Goal: Communication & Community: Answer question/provide support

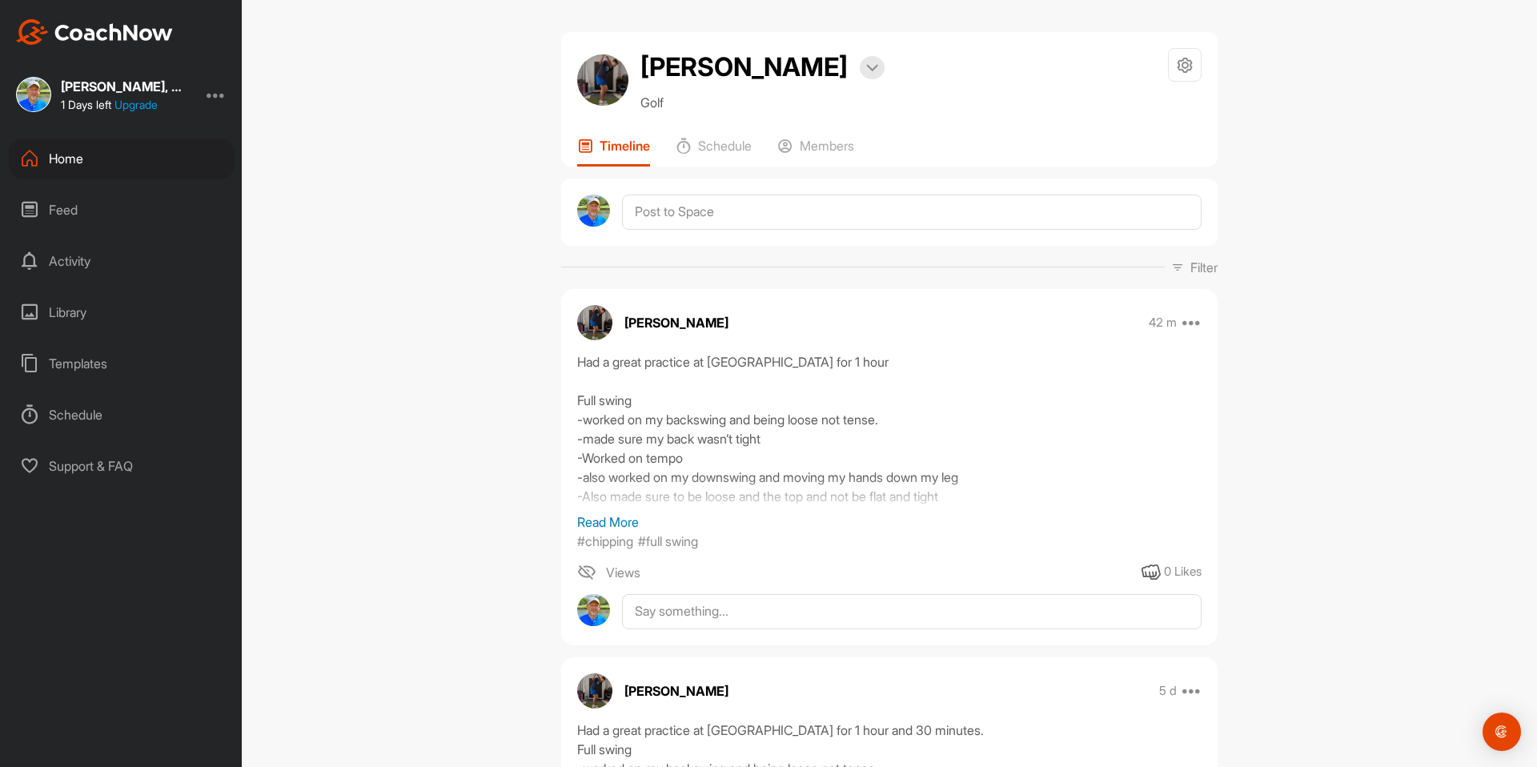
click at [614, 522] on p "Read More" at bounding box center [889, 521] width 624 height 19
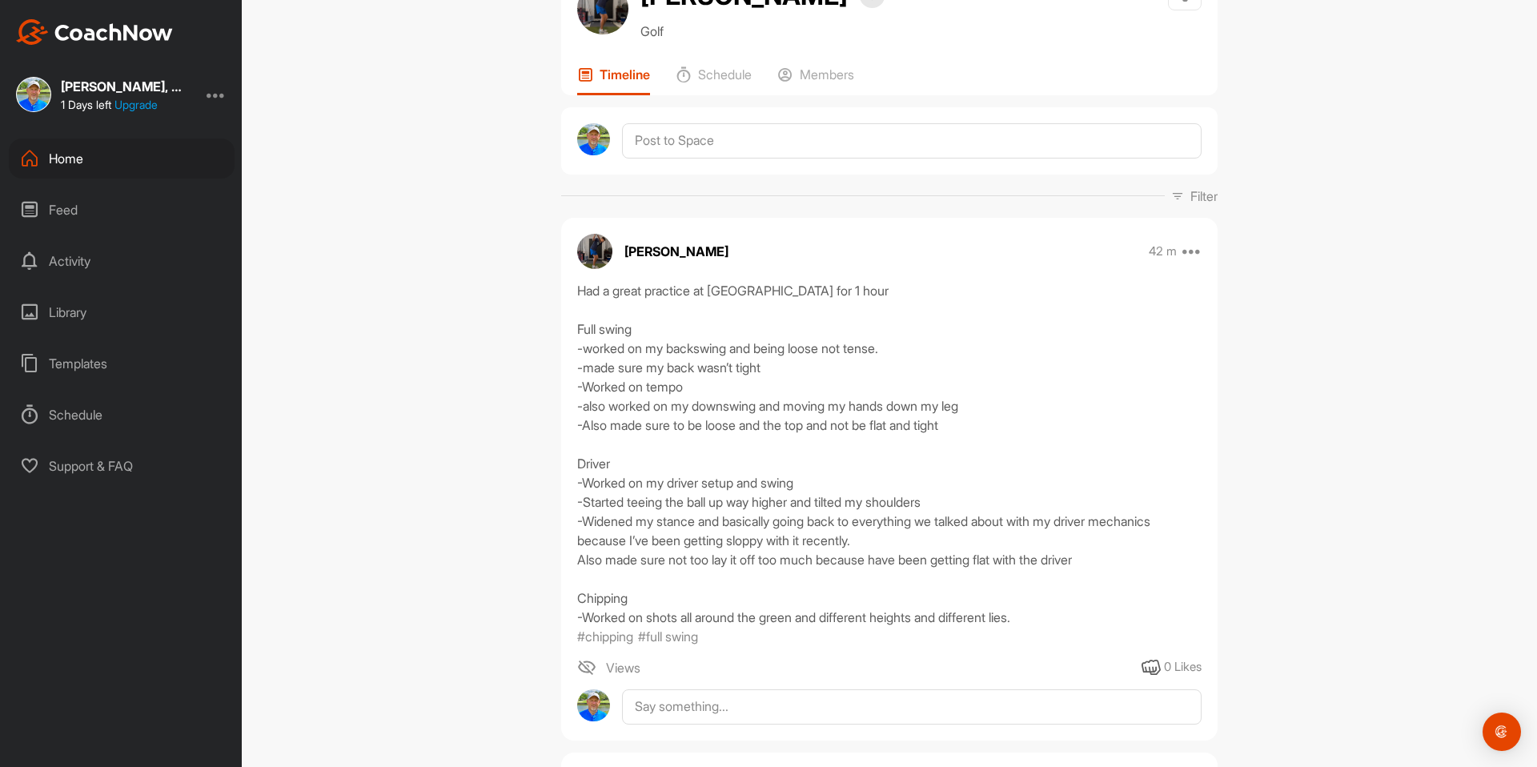
scroll to position [78, 0]
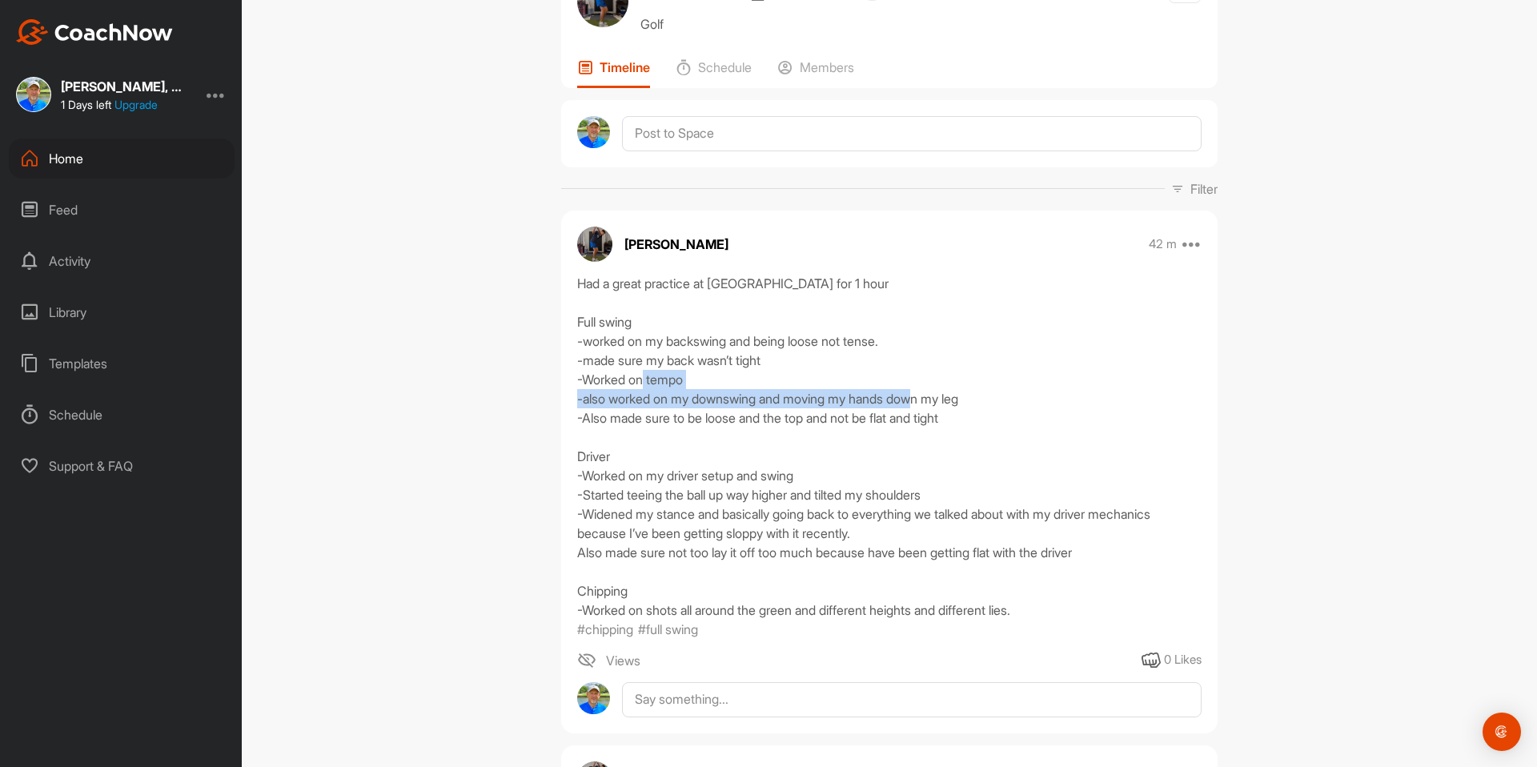
drag, startPoint x: 586, startPoint y: 398, endPoint x: 1010, endPoint y: 394, distance: 424.3
click at [1010, 394] on div "Had a great practice at [GEOGRAPHIC_DATA] for 1 hour Full swing -worked on my b…" at bounding box center [889, 447] width 624 height 346
click at [990, 416] on div "Had a great practice at [GEOGRAPHIC_DATA] for 1 hour Full swing -worked on my b…" at bounding box center [889, 447] width 624 height 346
drag, startPoint x: 990, startPoint y: 396, endPoint x: 574, endPoint y: 393, distance: 416.3
click at [574, 393] on div "Had a great practice at [GEOGRAPHIC_DATA] for 1 hour Full swing -worked on my b…" at bounding box center [889, 456] width 657 height 365
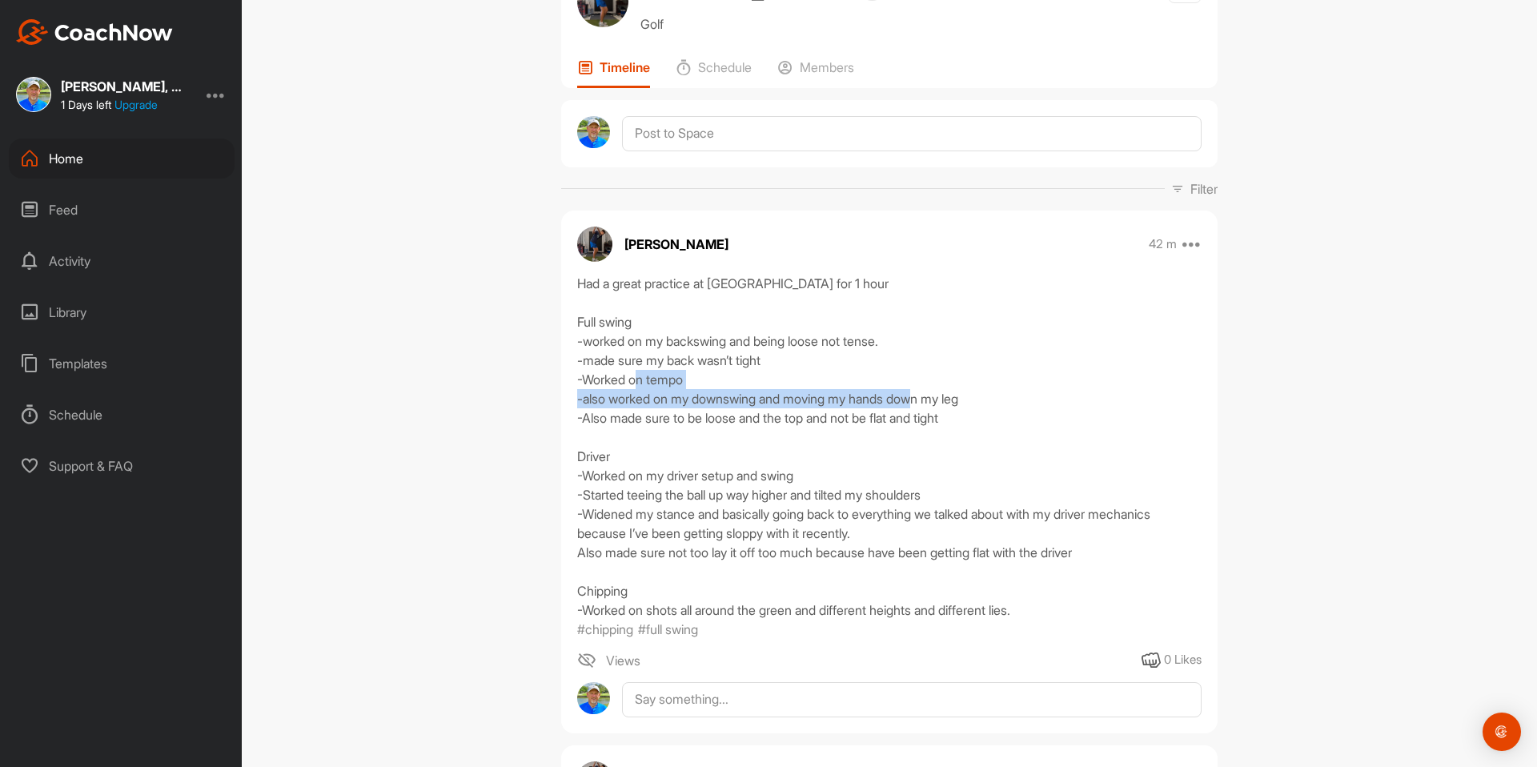
copy div "-also worked on my downswing and moving my hands down my leg"
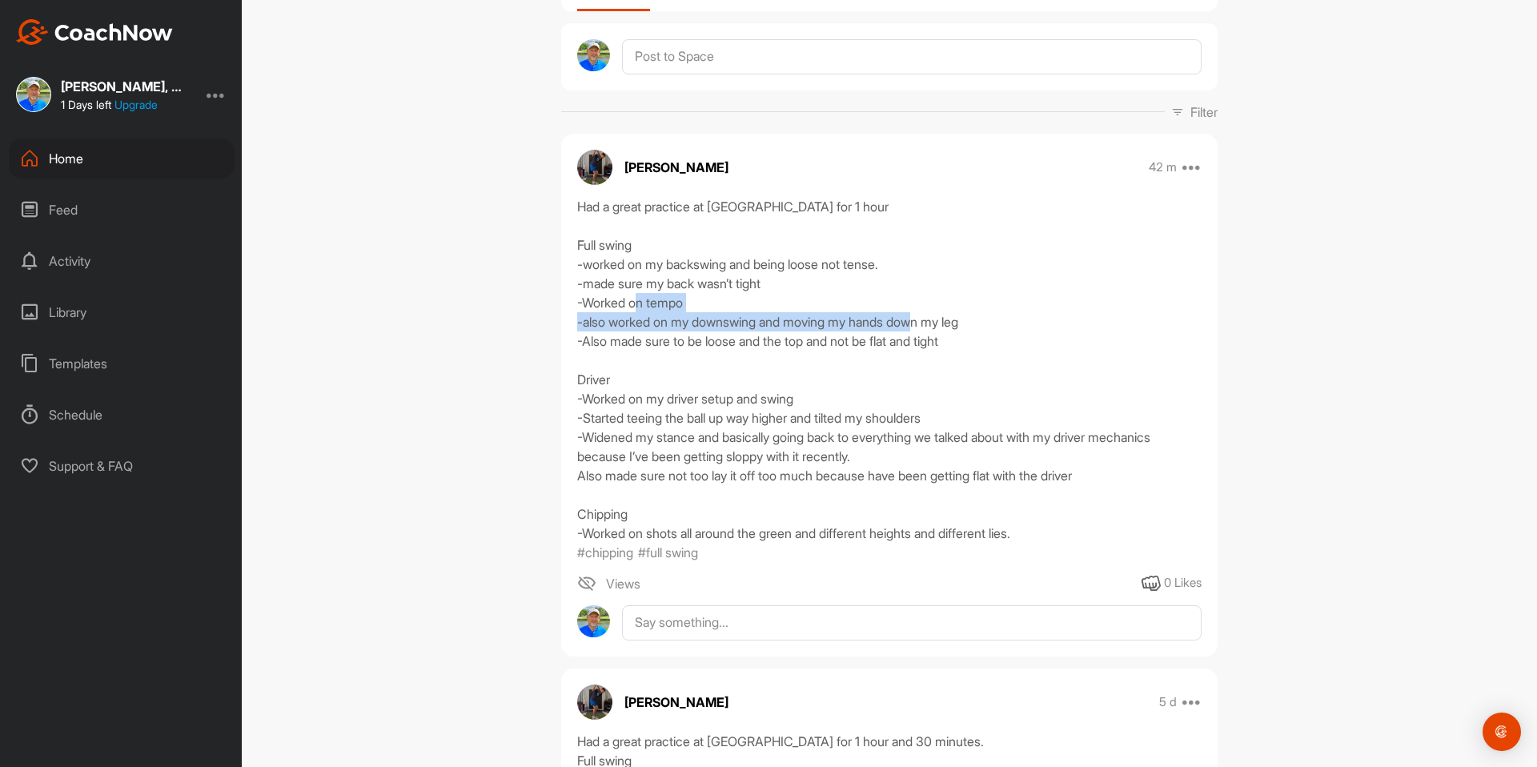
scroll to position [191, 0]
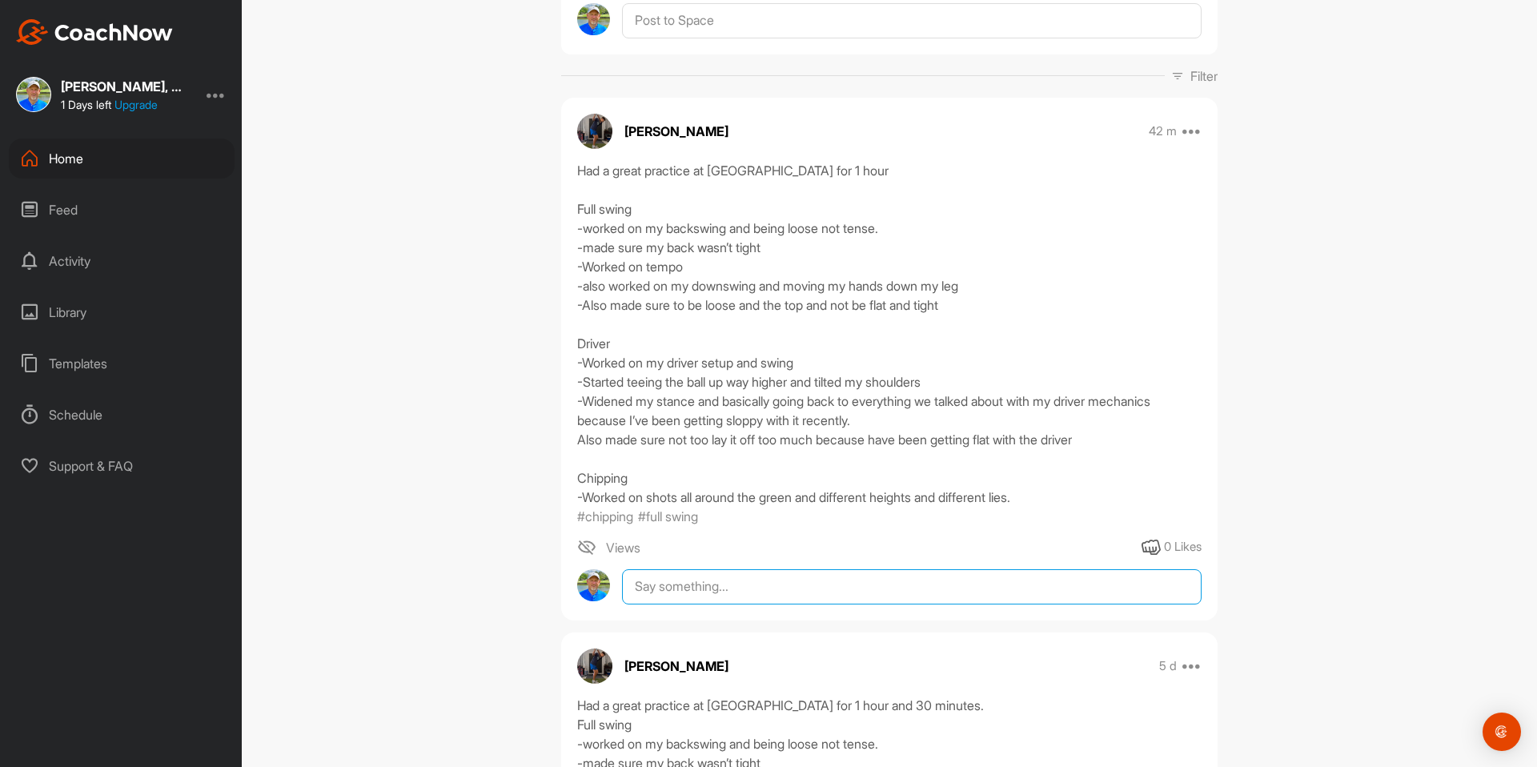
click at [692, 591] on textarea at bounding box center [912, 586] width 580 height 35
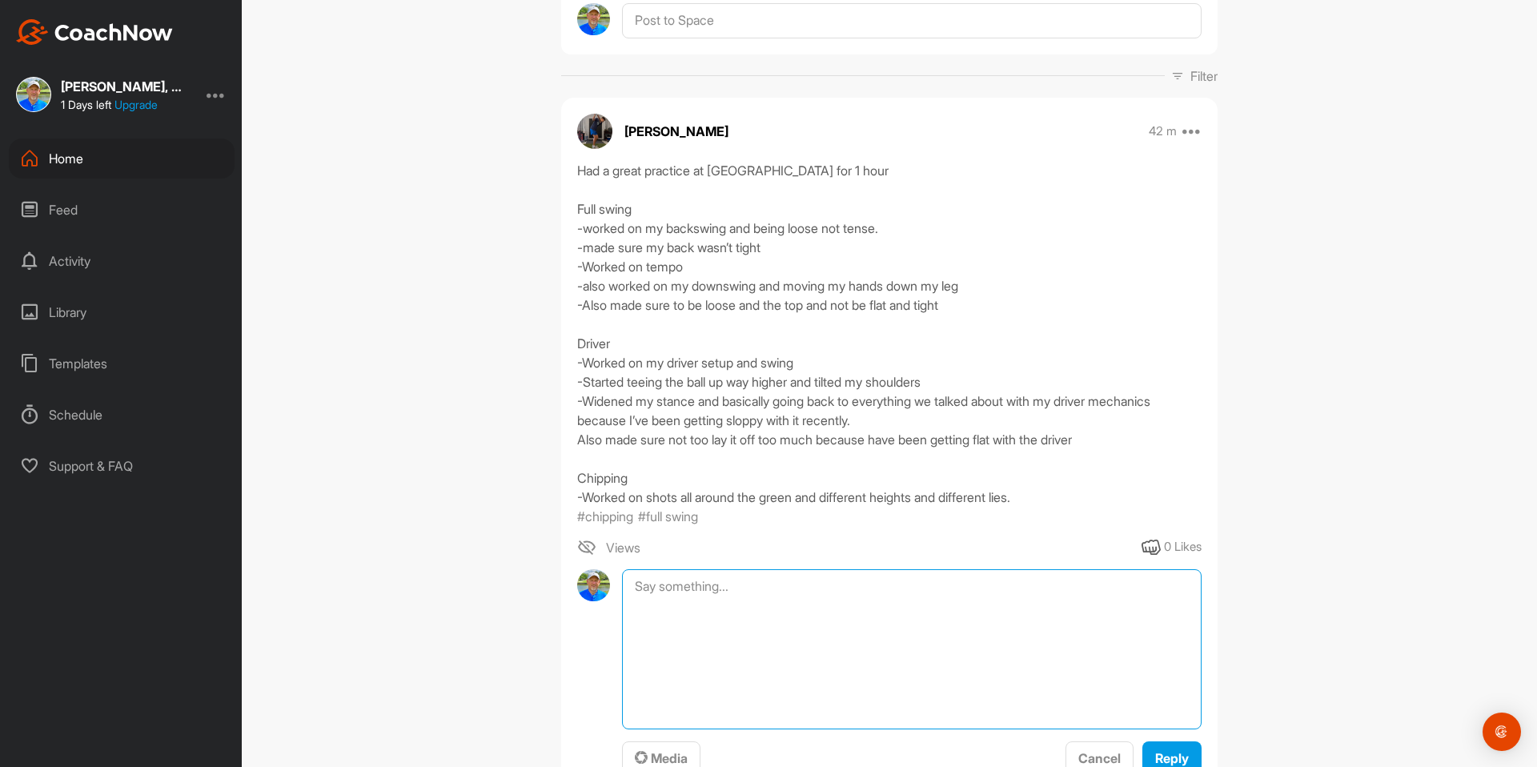
paste textarea "-also worked on my downswing and moving my hands down my leg"
click at [629, 585] on textarea "-also worked on my downswing and moving my hands down my leg Lets not say it th…" at bounding box center [912, 649] width 580 height 160
click at [702, 581] on textarea "Nice work! One thing to adjust: -also worked on my downswing and moving my hand…" at bounding box center [912, 649] width 580 height 160
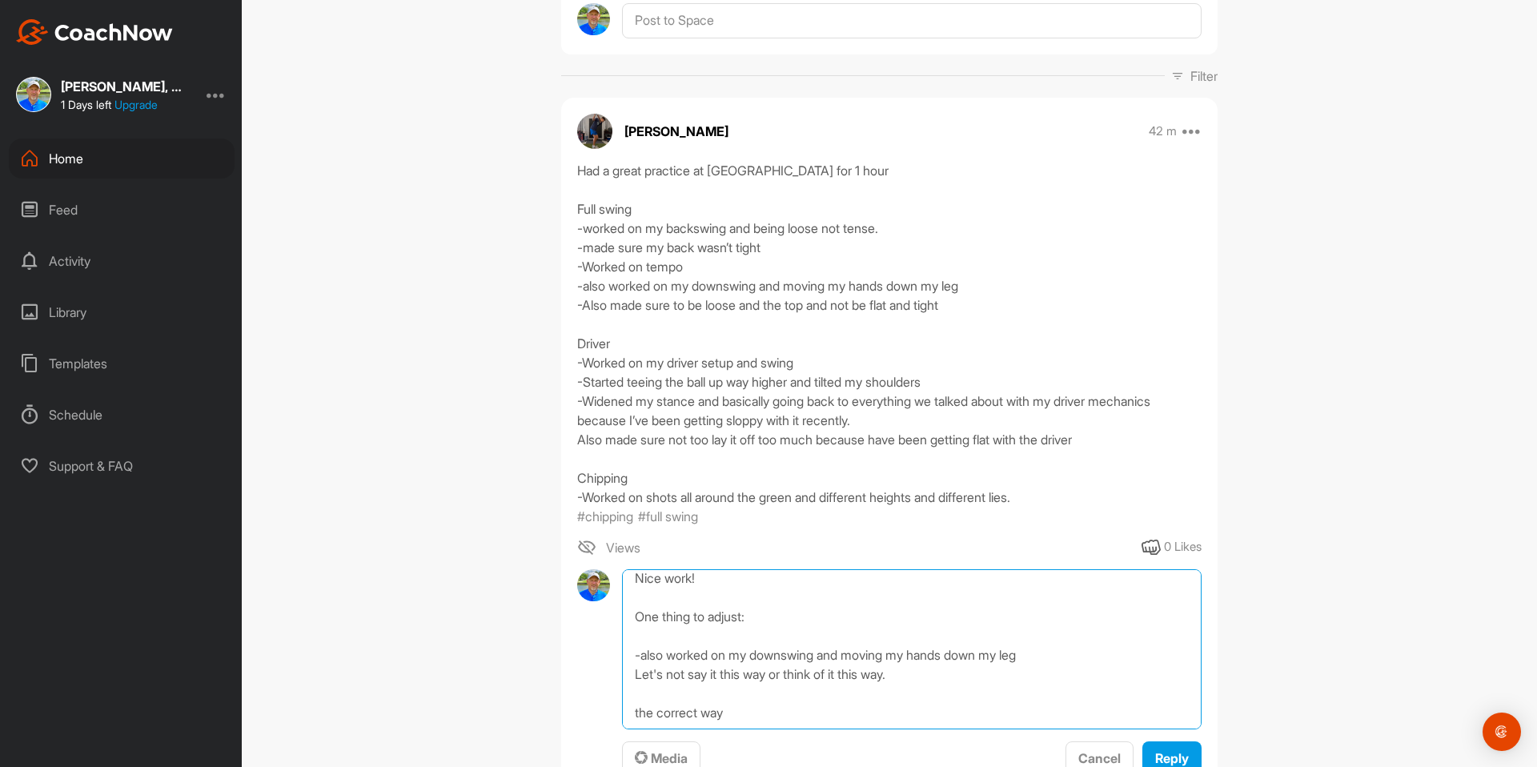
click at [759, 712] on textarea "Nice work! One thing to adjust: -also worked on my downswing and moving my hand…" at bounding box center [912, 649] width 580 height 160
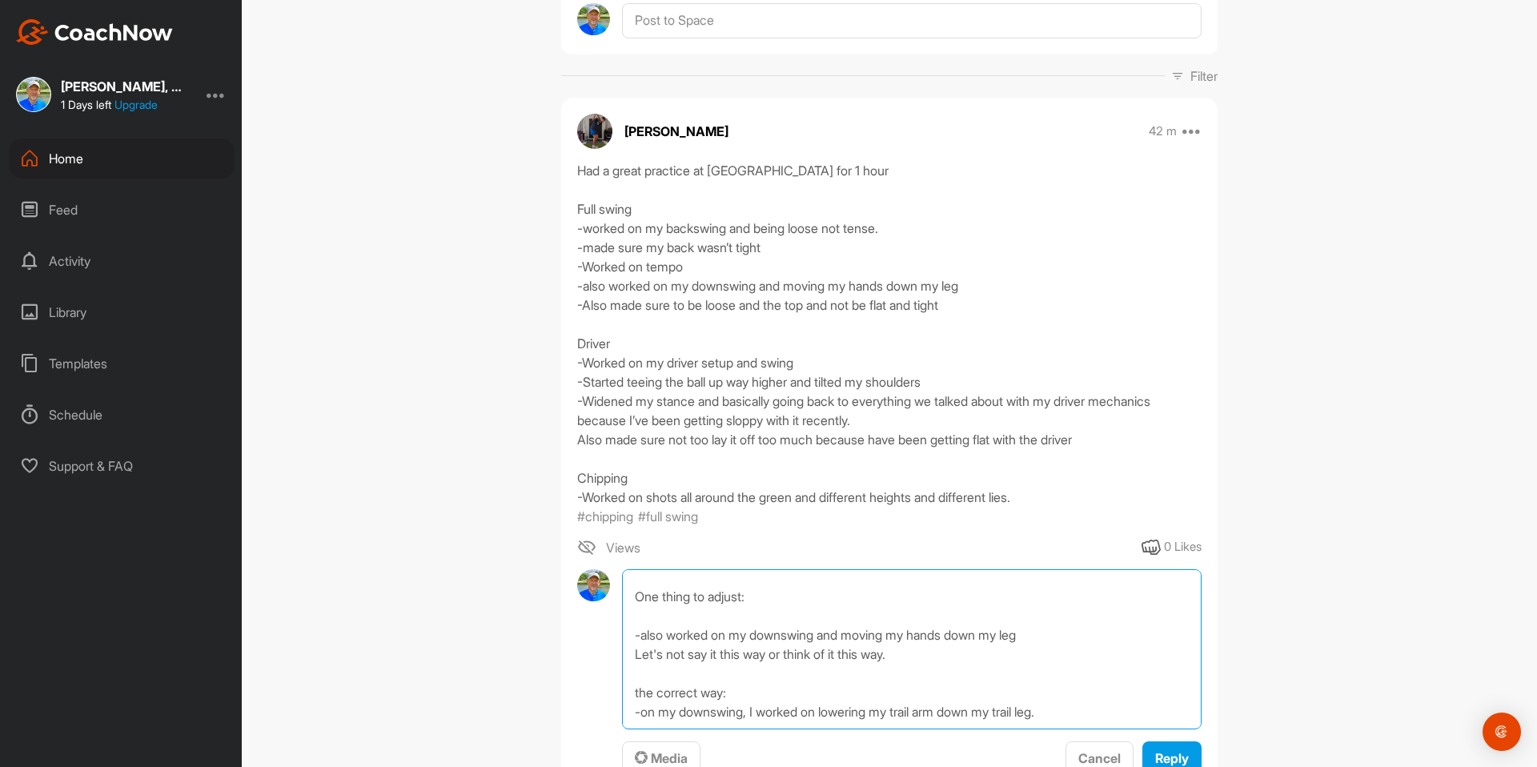
type textarea "Nice work! One thing to adjust: -also worked on my downswing and moving my hand…"
click at [1313, 504] on div "[PERSON_NAME] Bookings Golf Space Settings Your Notifications Timeline Schedule…" at bounding box center [889, 383] width 1295 height 767
click at [1178, 762] on span "Reply" at bounding box center [1172, 758] width 34 height 16
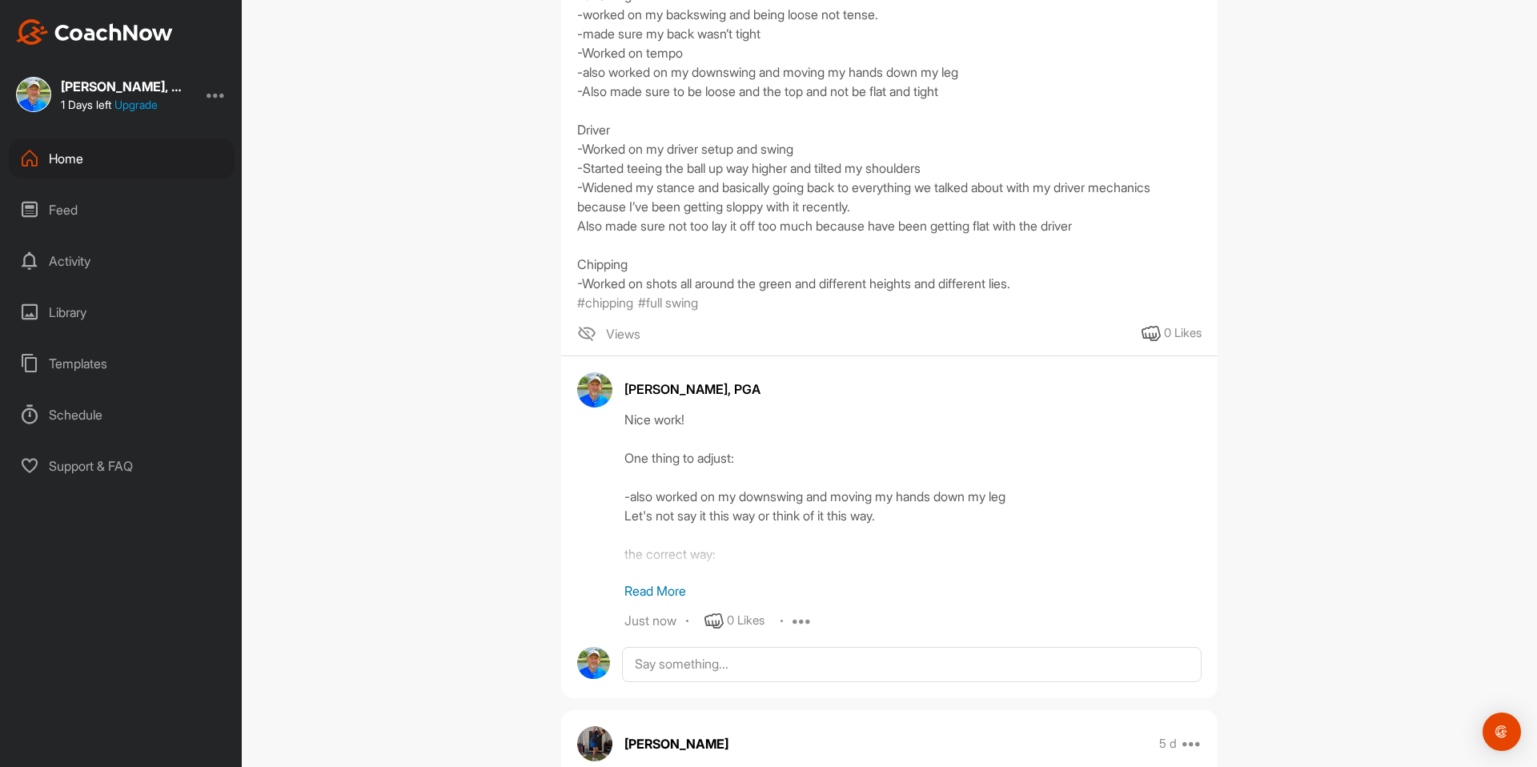
scroll to position [421, 0]
